Goal: Find specific page/section: Find specific page/section

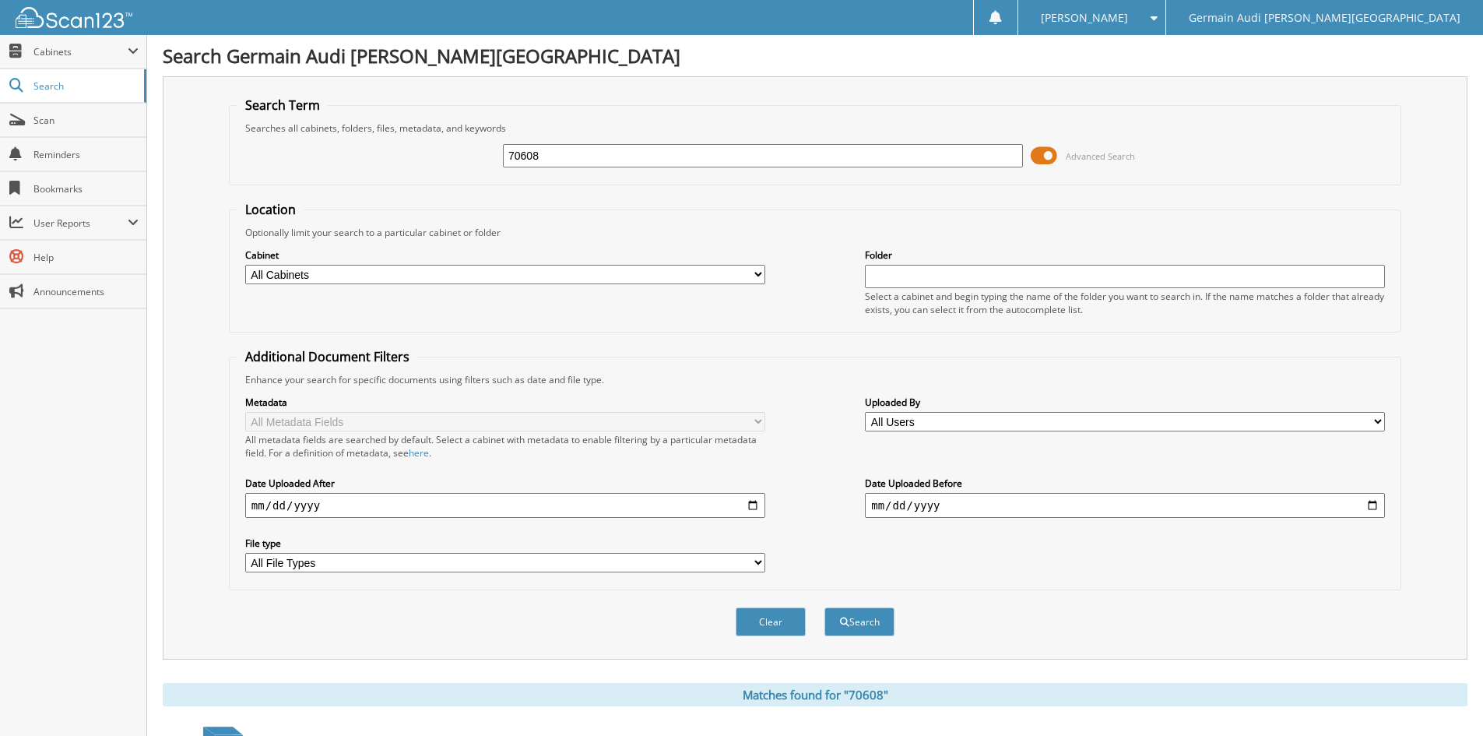
click at [570, 166] on input "70608" at bounding box center [763, 155] width 520 height 23
type input "7"
type input "88942"
click at [824, 607] on button "Search" at bounding box center [859, 621] width 70 height 29
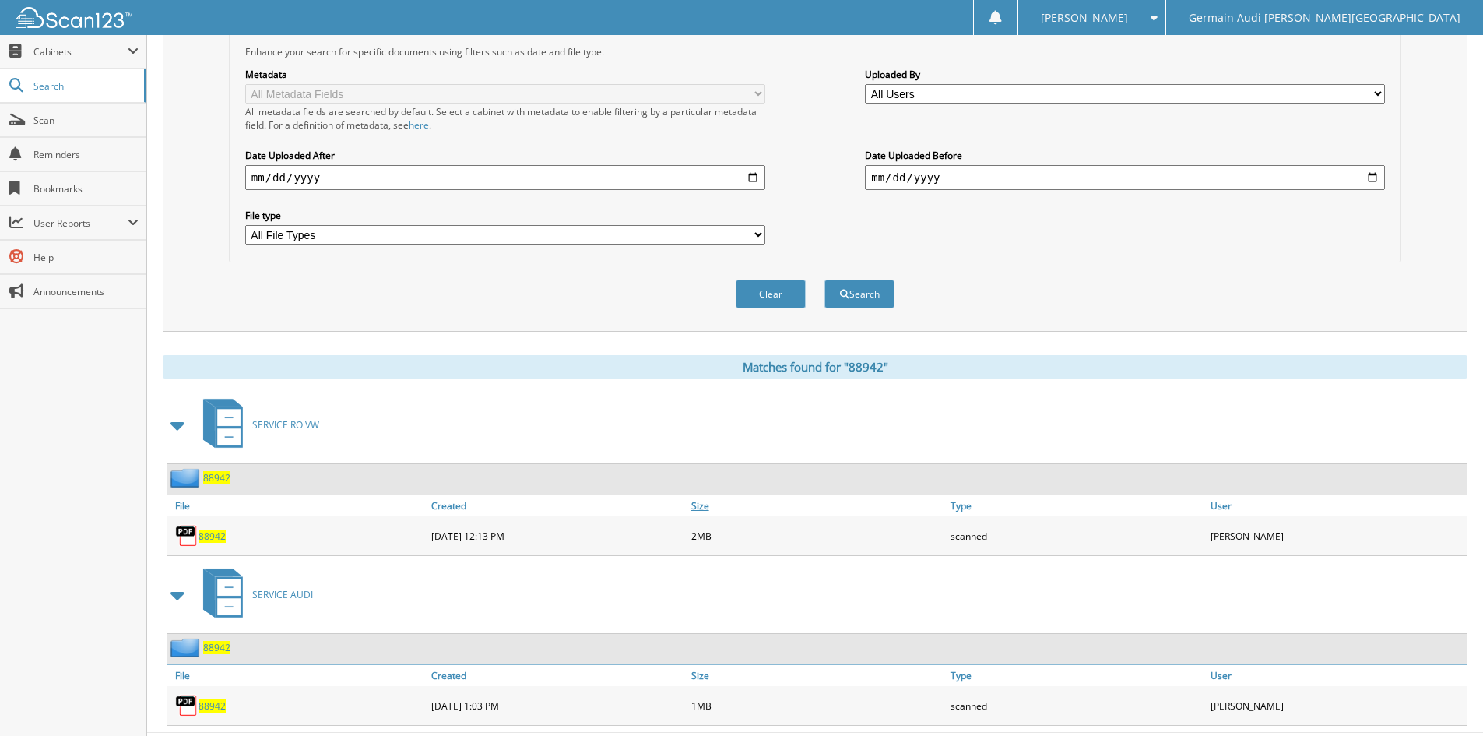
scroll to position [365, 0]
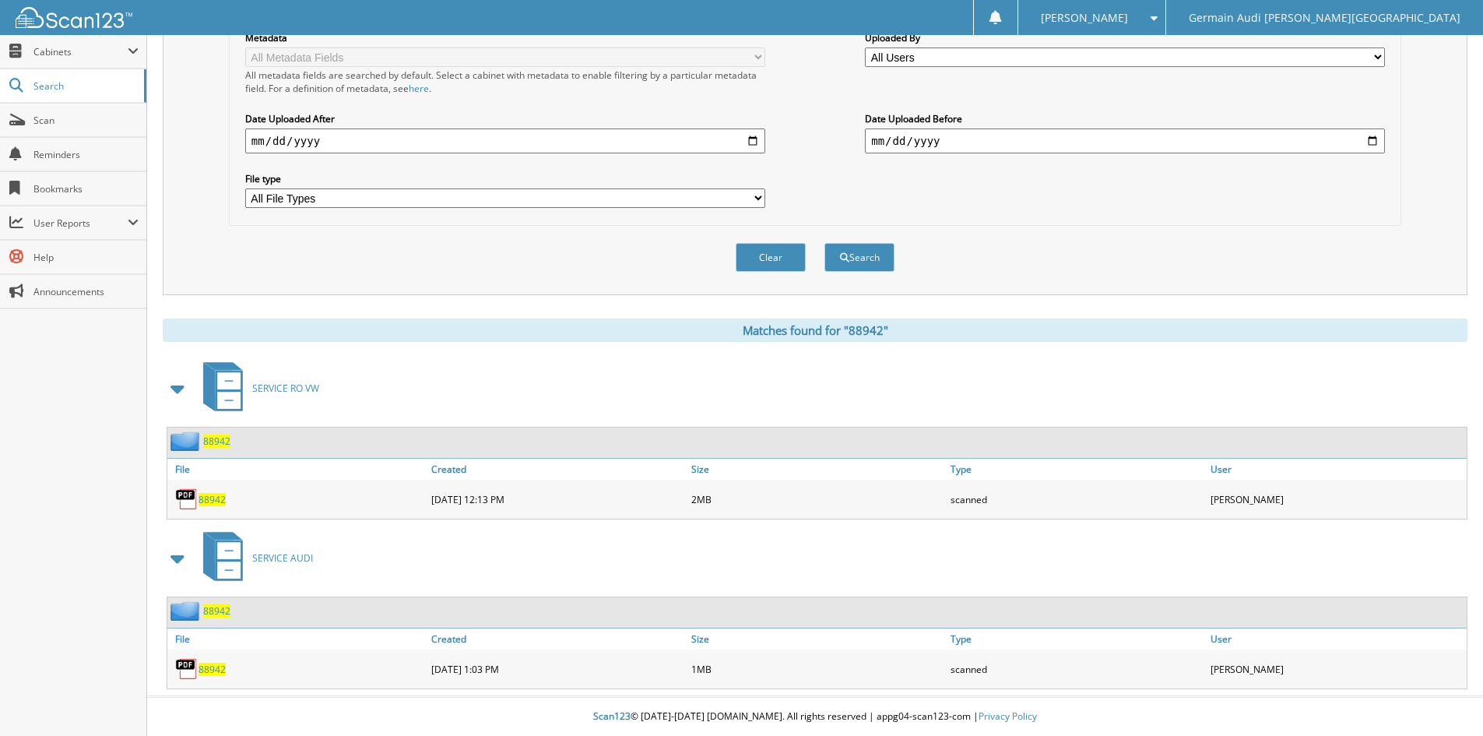
click at [211, 499] on span "88942" at bounding box center [212, 499] width 27 height 13
